Goal: Find specific page/section: Find specific page/section

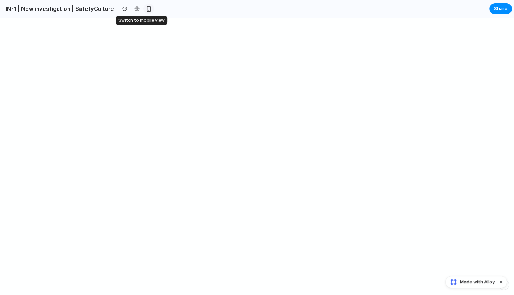
click at [146, 12] on div "button" at bounding box center [149, 9] width 6 height 6
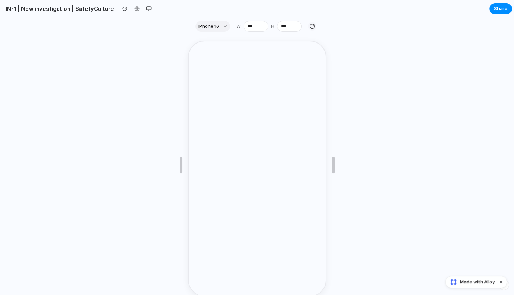
click at [309, 29] on div "button" at bounding box center [312, 26] width 6 height 6
type input "***"
